Goal: Find specific page/section: Find specific page/section

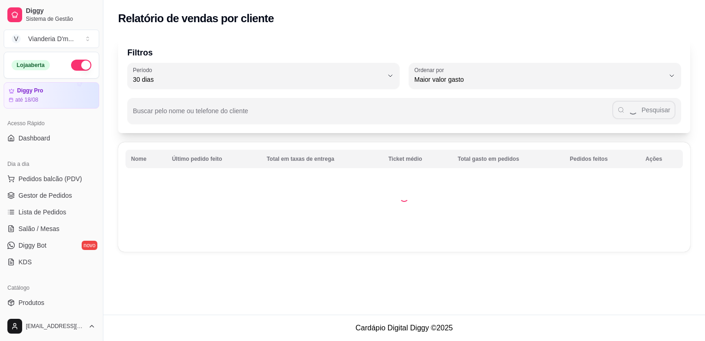
select select "30"
select select "HIGHEST_TOTAL_SPENT_WITH_ORDERS"
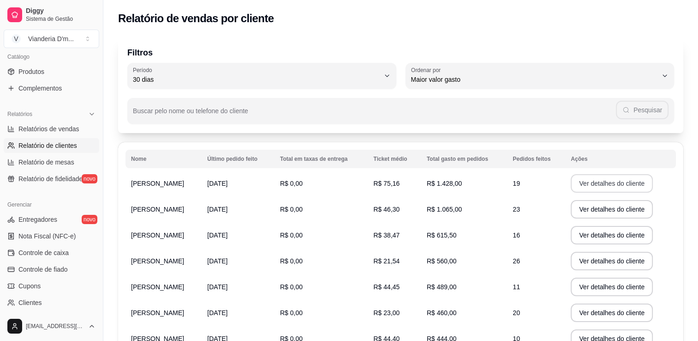
click at [619, 184] on button "Ver detalhes do cliente" at bounding box center [612, 183] width 82 height 18
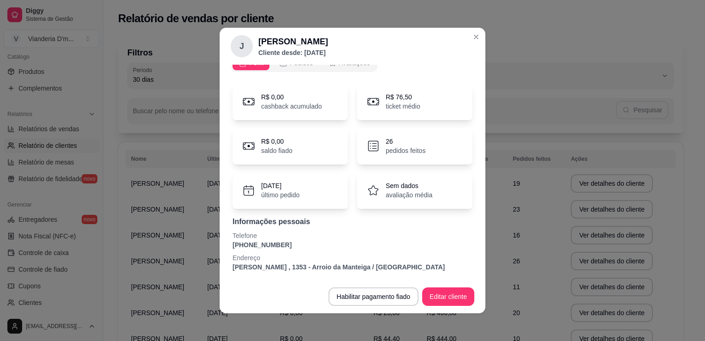
scroll to position [15, 0]
drag, startPoint x: 228, startPoint y: 268, endPoint x: 407, endPoint y: 269, distance: 178.6
click at [407, 269] on div "R$ 0,00 cashback acumulado R$ 76,50 ticket médio R$ 0,00 saldo fiado 26 pedidos…" at bounding box center [353, 176] width 244 height 199
copy p "[PERSON_NAME] , 1353 - Arroio da Manteiga / [GEOGRAPHIC_DATA]"
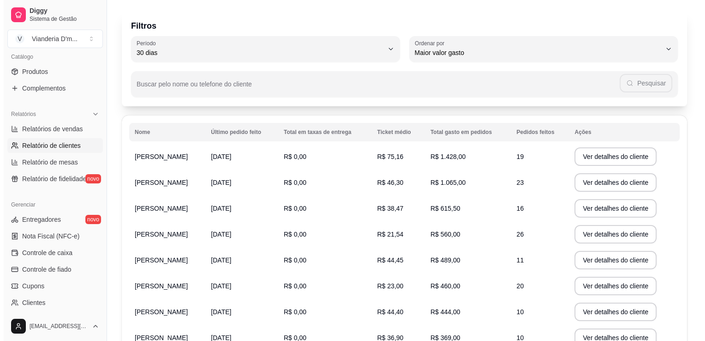
scroll to position [18, 0]
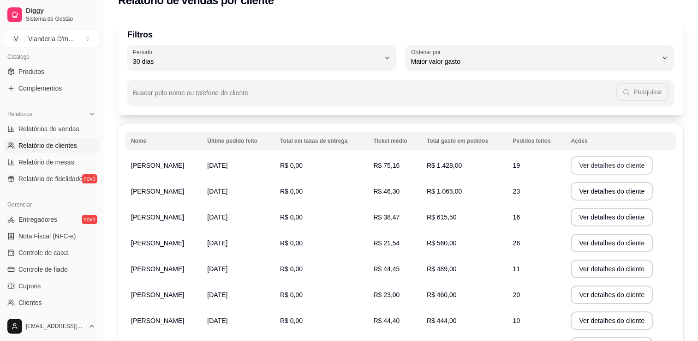
click at [638, 166] on button "Ver detalhes do cliente" at bounding box center [612, 165] width 82 height 18
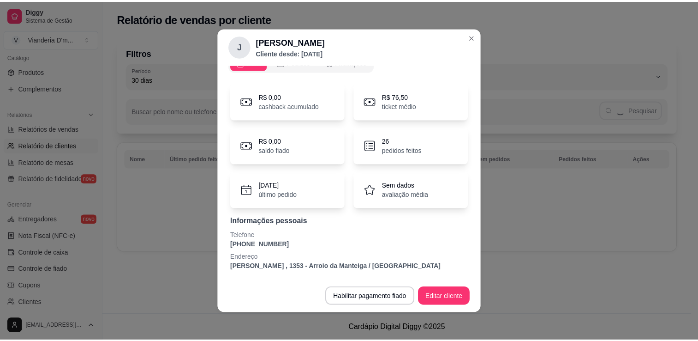
scroll to position [0, 0]
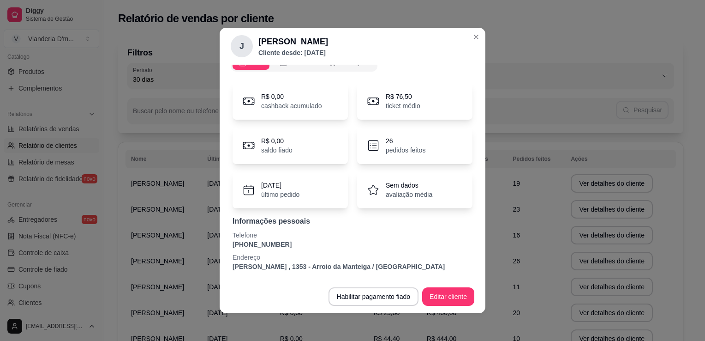
click at [290, 101] on p "cashback acumulado" at bounding box center [291, 105] width 61 height 9
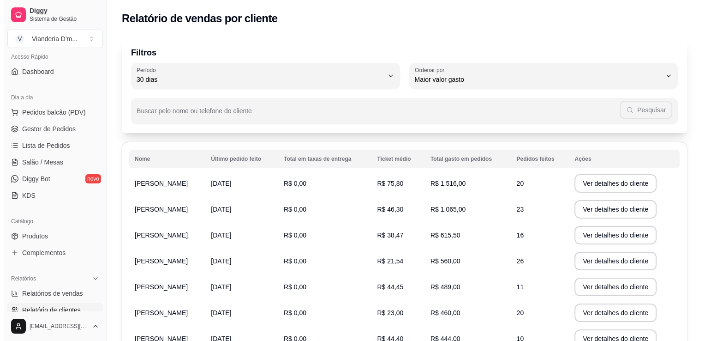
scroll to position [46, 0]
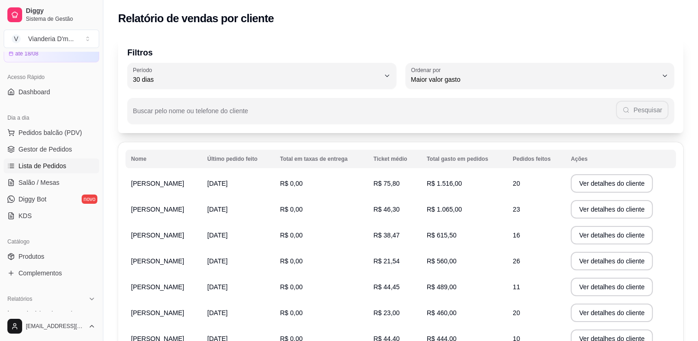
drag, startPoint x: 60, startPoint y: 171, endPoint x: 66, endPoint y: 169, distance: 6.6
click at [60, 171] on link "Lista de Pedidos" at bounding box center [52, 165] width 96 height 15
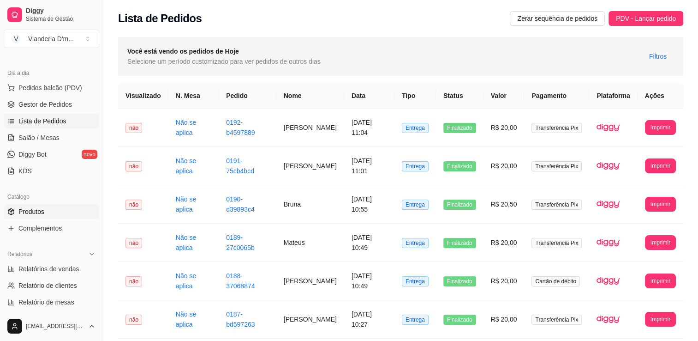
scroll to position [92, 0]
click at [45, 210] on link "Produtos" at bounding box center [52, 210] width 96 height 15
